Goal: Register for event/course: Register for event/course

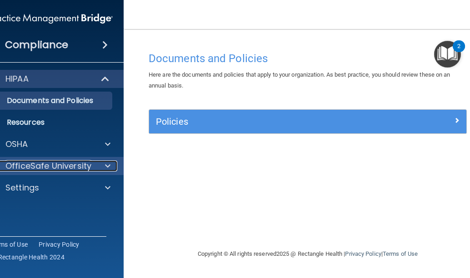
click at [104, 165] on div at bounding box center [106, 166] width 23 height 11
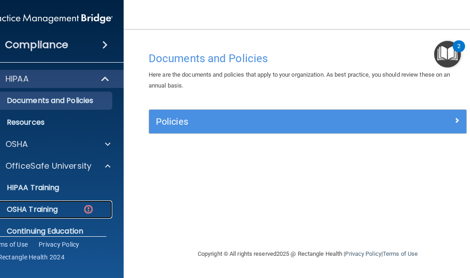
click at [84, 208] on img at bounding box center [88, 209] width 11 height 11
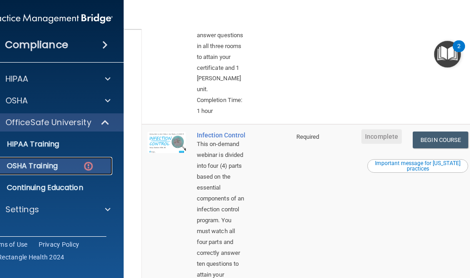
scroll to position [499, 0]
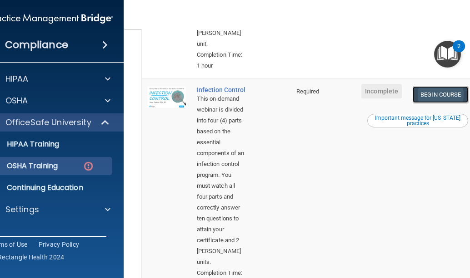
click at [441, 98] on link "Begin Course" at bounding box center [439, 94] width 55 height 17
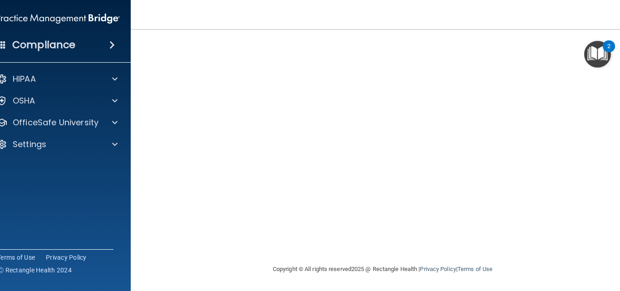
scroll to position [98, 0]
